Goal: Transaction & Acquisition: Purchase product/service

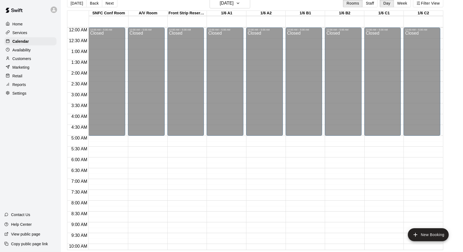
scroll to position [297, 0]
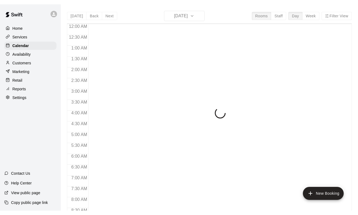
scroll to position [233, 0]
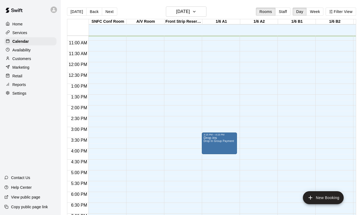
click at [16, 81] on div "Reports" at bounding box center [30, 85] width 52 height 8
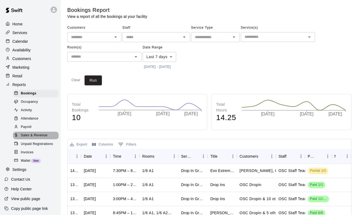
click at [38, 133] on span "Sales & Revenue" at bounding box center [34, 135] width 27 height 5
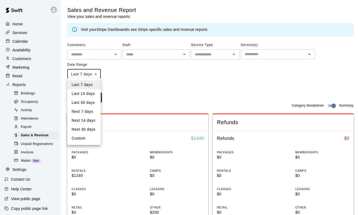
click at [82, 75] on body "Home Services Calendar Availability Customers Marketing Retail Reports Bookings…" at bounding box center [179, 212] width 358 height 424
click at [81, 138] on li "Custom" at bounding box center [84, 138] width 34 height 9
type input "******"
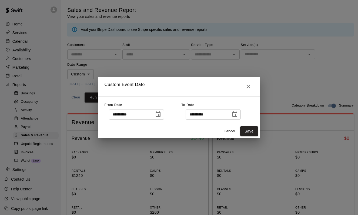
click at [160, 114] on icon "Choose date, selected date is Sep 3, 2025" at bounding box center [158, 114] width 6 height 6
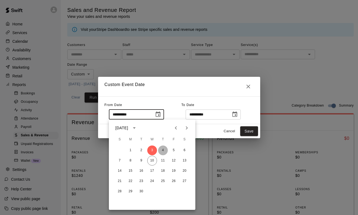
click at [163, 151] on button "4" at bounding box center [163, 151] width 10 height 10
type input "**********"
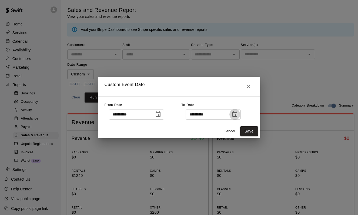
click at [238, 115] on icon "Choose date, selected date is Sep 10, 2025" at bounding box center [235, 114] width 6 height 6
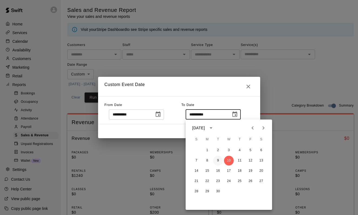
click at [217, 160] on button "9" at bounding box center [218, 161] width 10 height 10
type input "**********"
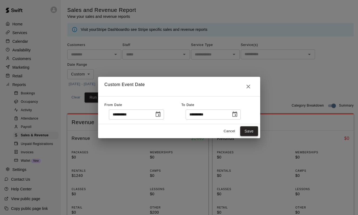
click at [250, 130] on button "Save" at bounding box center [249, 131] width 18 height 10
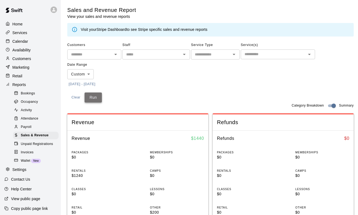
click at [92, 98] on button "Run" at bounding box center [93, 97] width 17 height 10
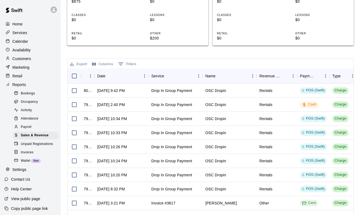
scroll to position [173, 0]
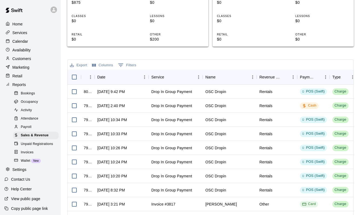
click at [81, 64] on button "Export" at bounding box center [79, 65] width 20 height 8
click at [88, 74] on li "Download as CSV" at bounding box center [90, 74] width 42 height 9
click at [18, 41] on p "Calendar" at bounding box center [20, 41] width 16 height 5
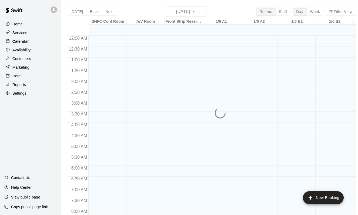
scroll to position [238, 0]
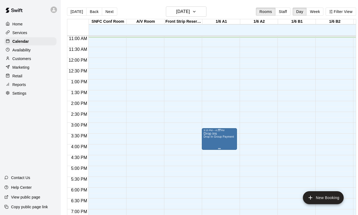
click at [208, 150] on img "edit" at bounding box center [209, 150] width 6 height 6
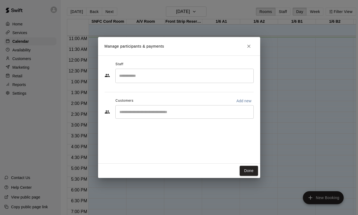
click at [143, 114] on input "Start typing to search customers..." at bounding box center [185, 111] width 134 height 5
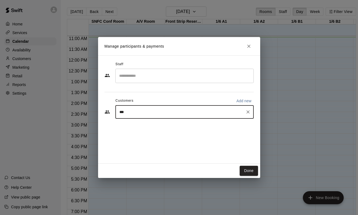
type input "****"
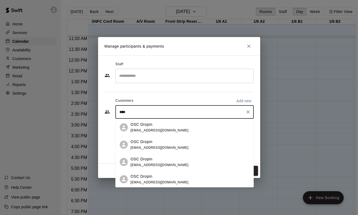
click at [144, 126] on p "OSC Dropin" at bounding box center [142, 125] width 22 height 6
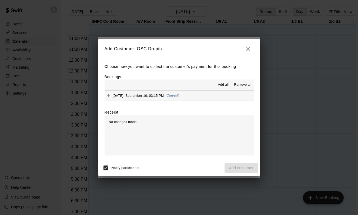
click at [226, 84] on span "Add all" at bounding box center [223, 84] width 11 height 5
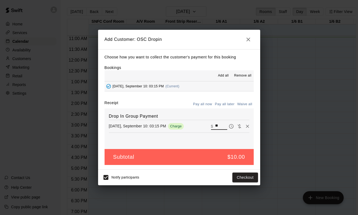
drag, startPoint x: 222, startPoint y: 125, endPoint x: 206, endPoint y: 125, distance: 16.5
click at [206, 125] on div "[DATE], September 10: 03:15 PM Charge ​ $ **" at bounding box center [179, 126] width 141 height 8
type input "***"
click at [241, 175] on button "Checkout" at bounding box center [245, 178] width 25 height 10
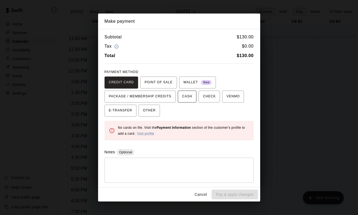
click at [186, 95] on span "CASH" at bounding box center [187, 96] width 10 height 9
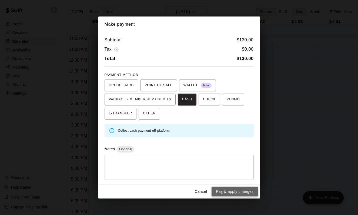
click at [238, 189] on button "Pay & apply changes" at bounding box center [235, 192] width 46 height 10
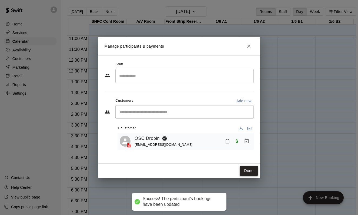
click at [251, 171] on button "Done" at bounding box center [249, 171] width 18 height 10
